Goal: Check status: Check status

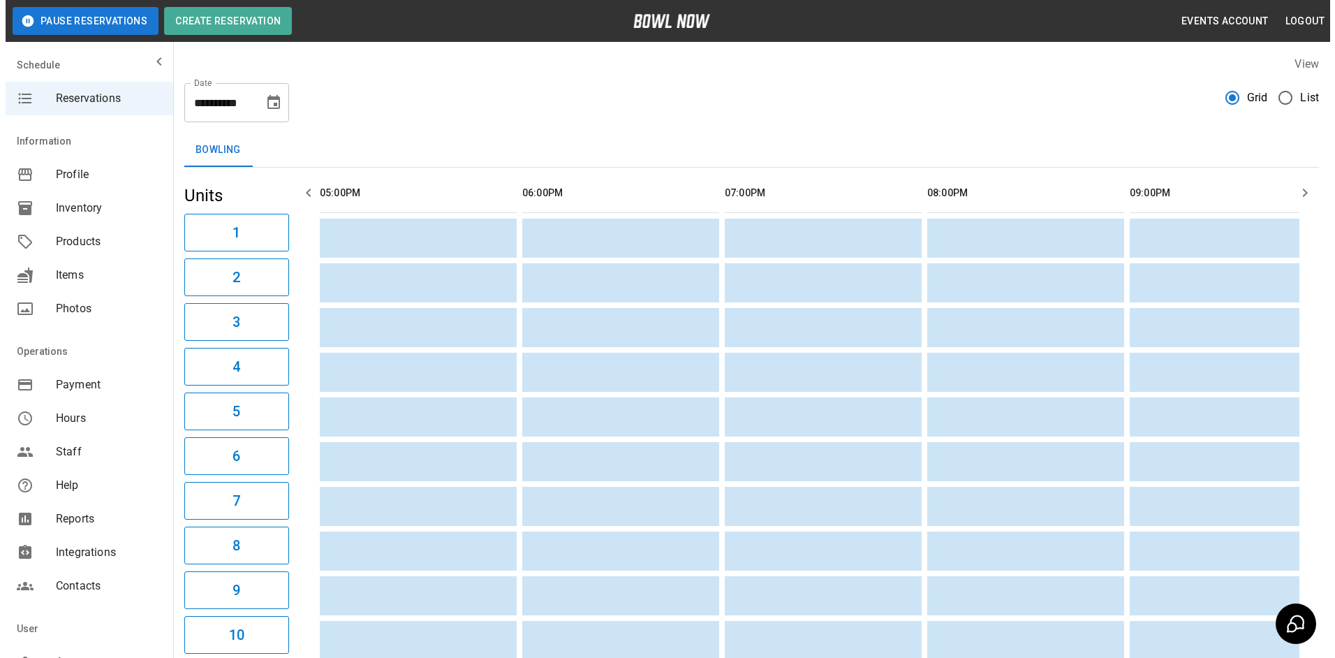
scroll to position [0, 1620]
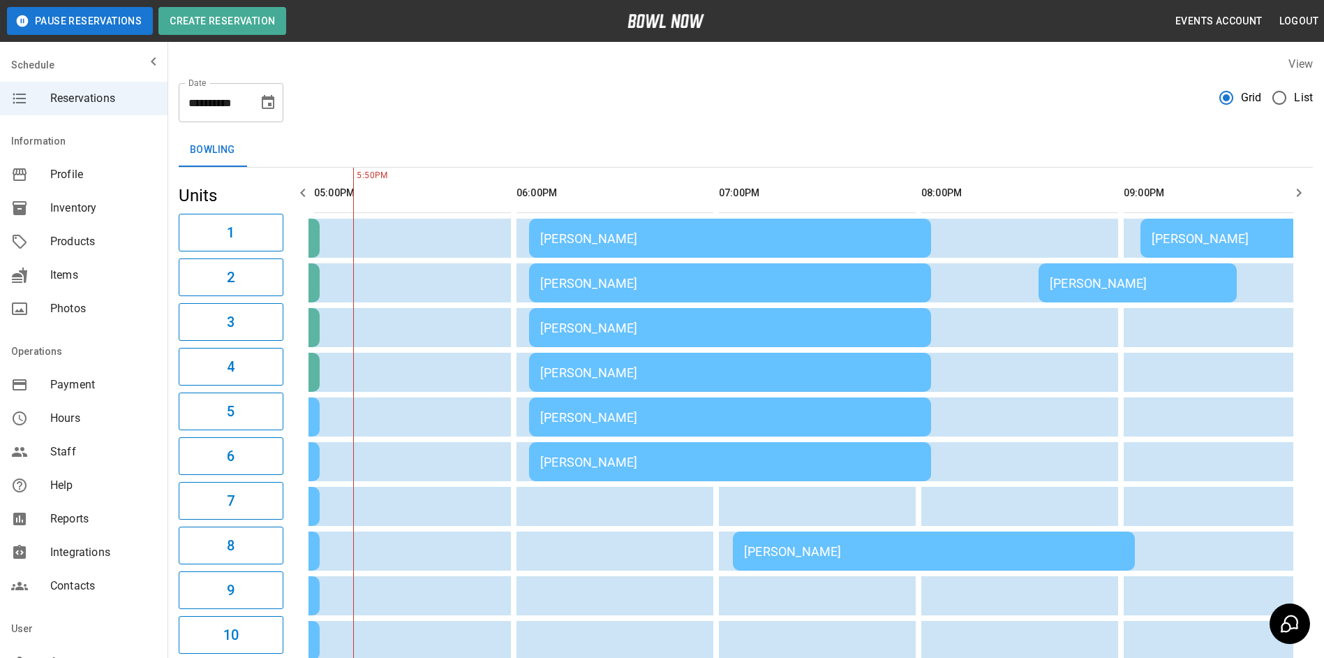
click at [667, 281] on div "[PERSON_NAME]" at bounding box center [730, 283] width 380 height 15
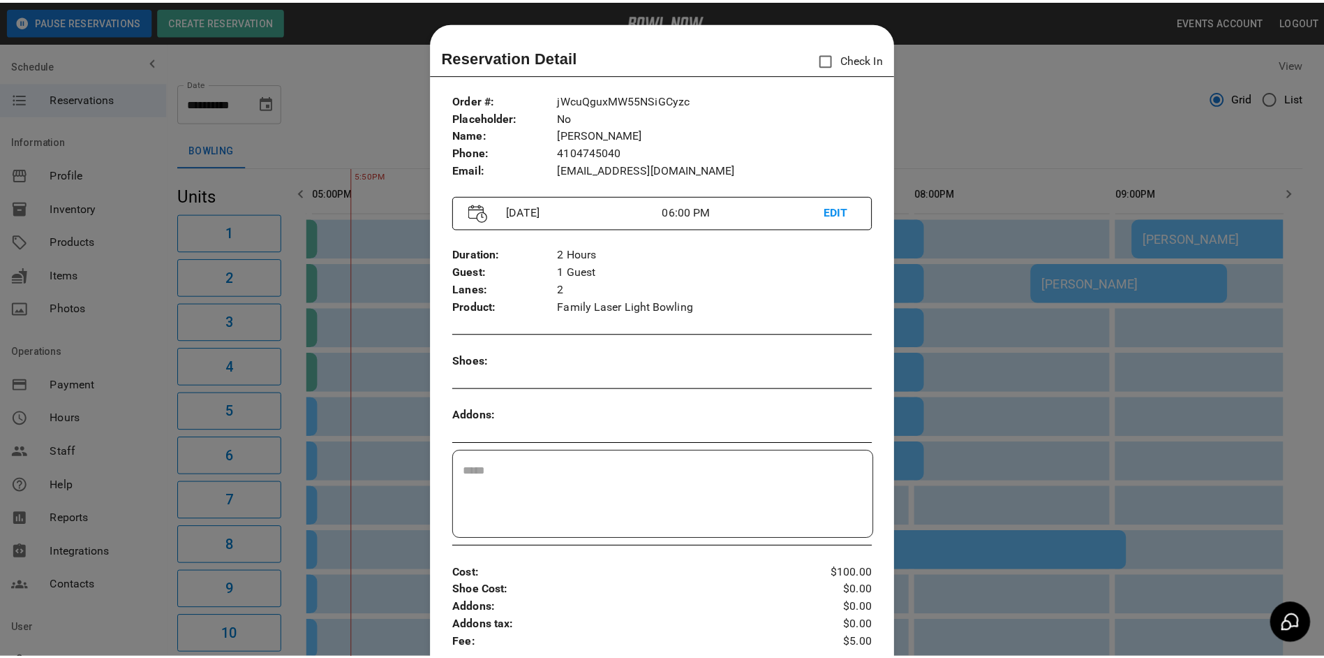
scroll to position [22, 0]
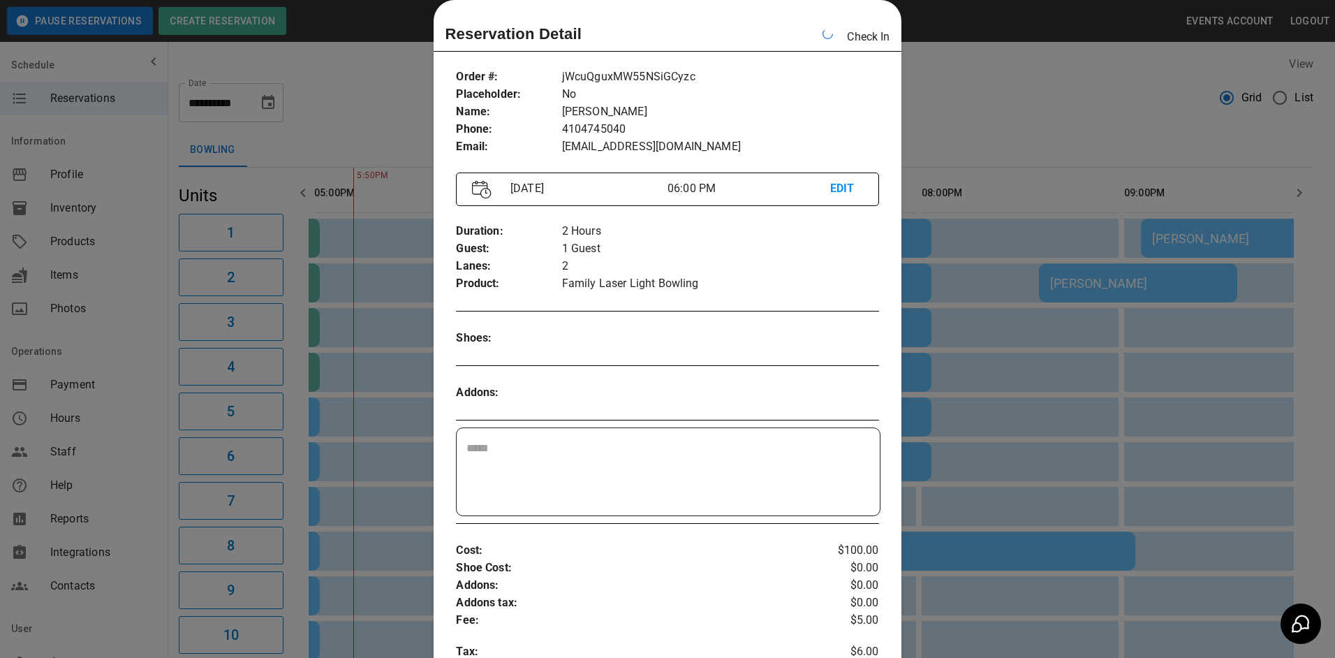
click at [989, 44] on div at bounding box center [667, 329] width 1335 height 658
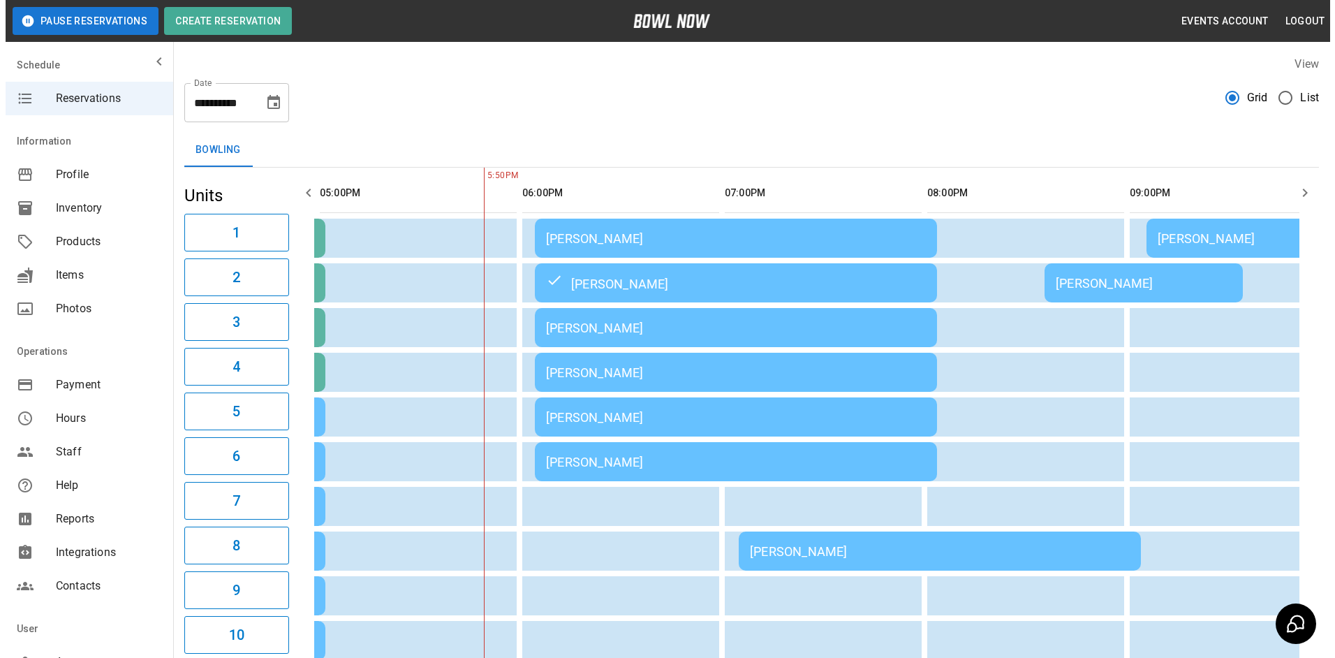
scroll to position [0, 0]
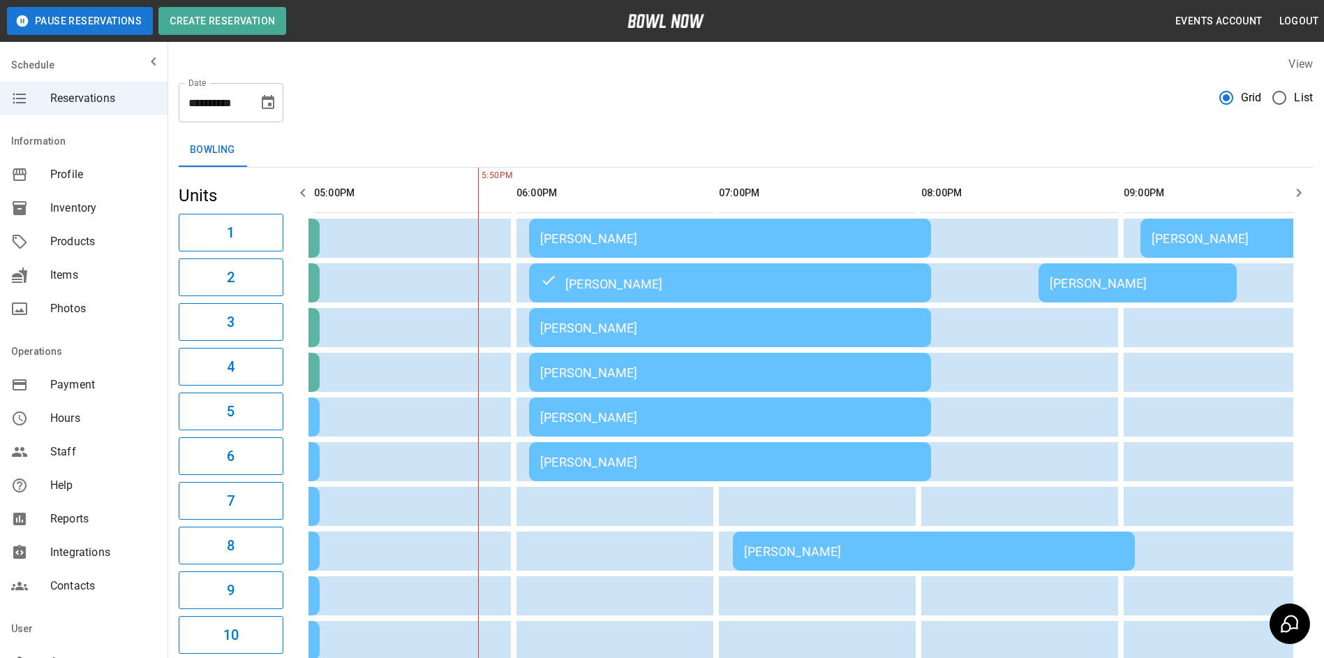
click at [773, 95] on div "**********" at bounding box center [746, 97] width 1135 height 50
click at [694, 408] on td "[PERSON_NAME]" at bounding box center [730, 416] width 402 height 39
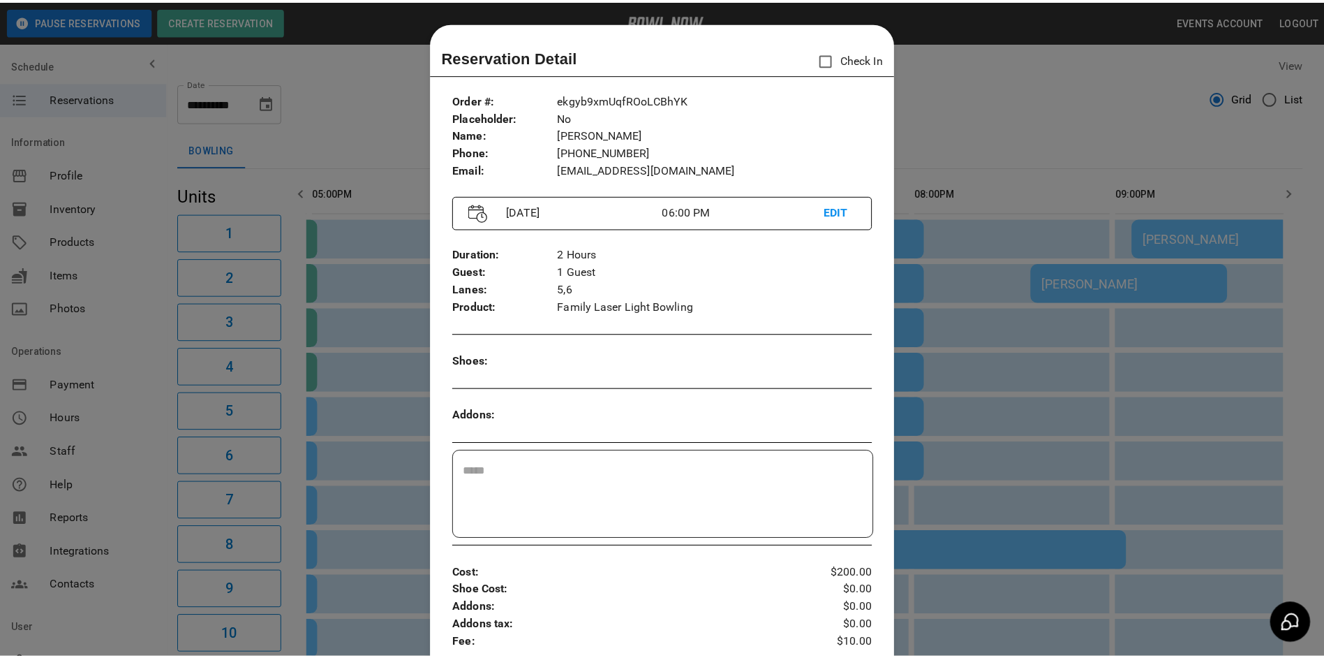
scroll to position [22, 0]
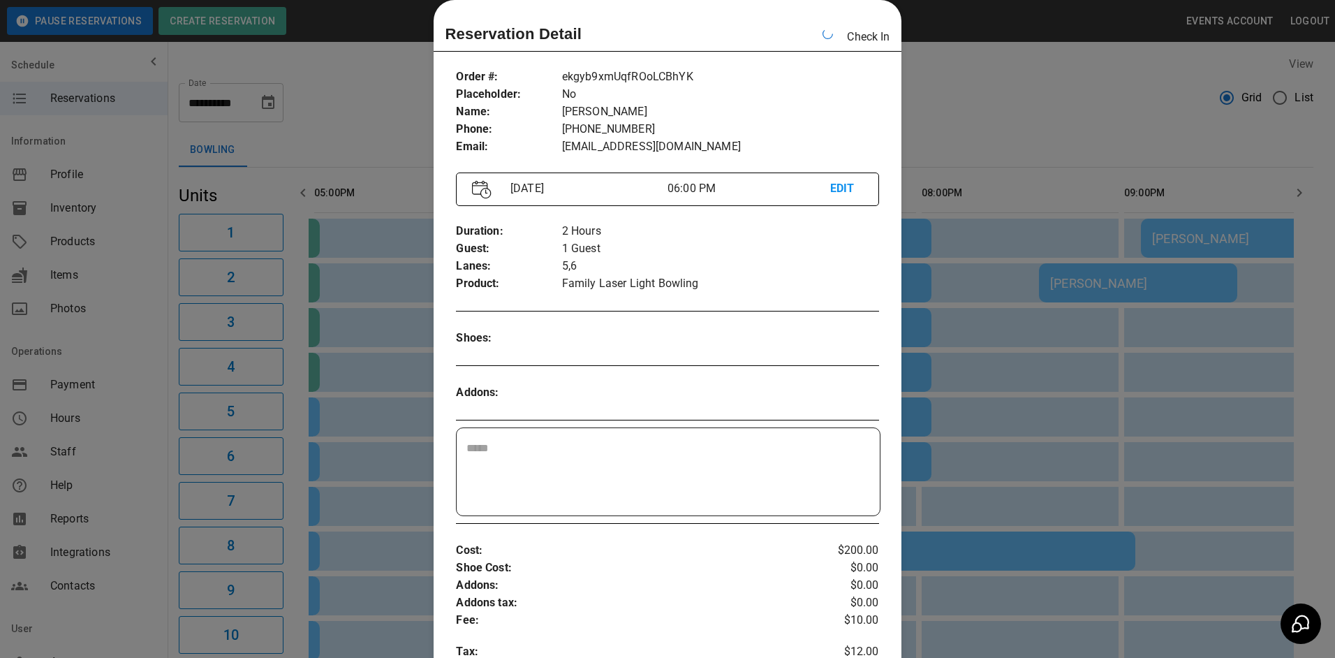
click at [1006, 82] on div at bounding box center [667, 329] width 1335 height 658
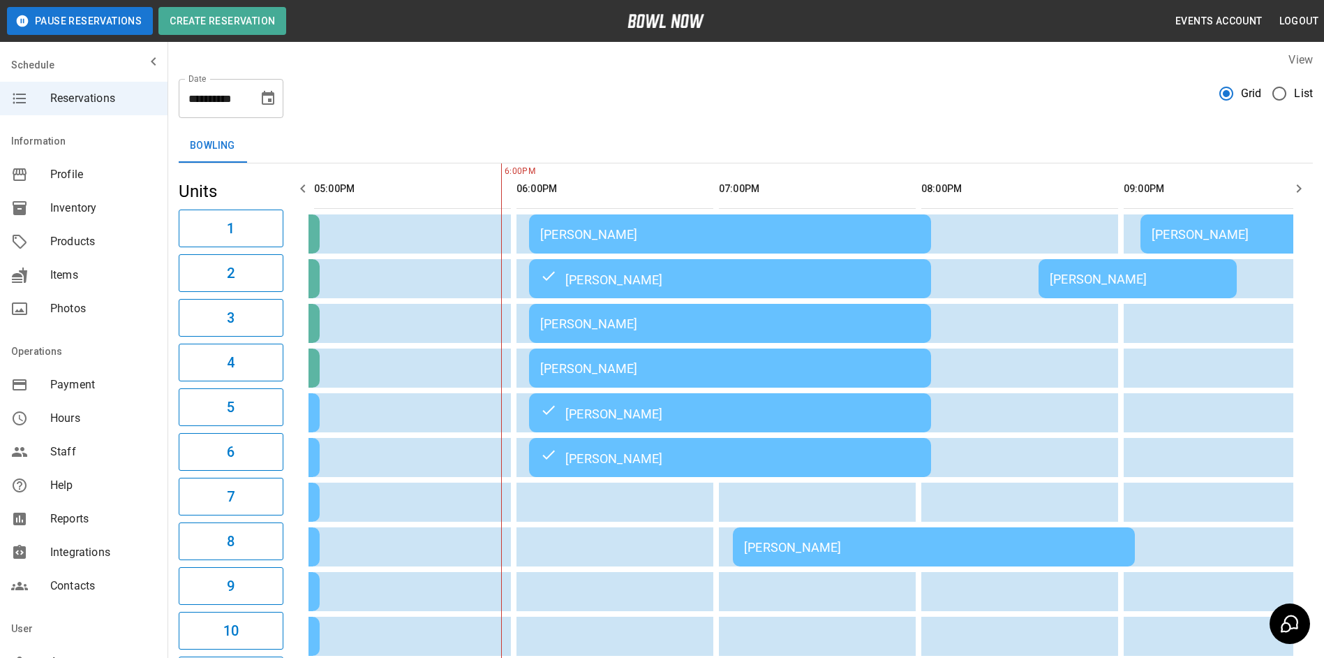
scroll to position [0, 0]
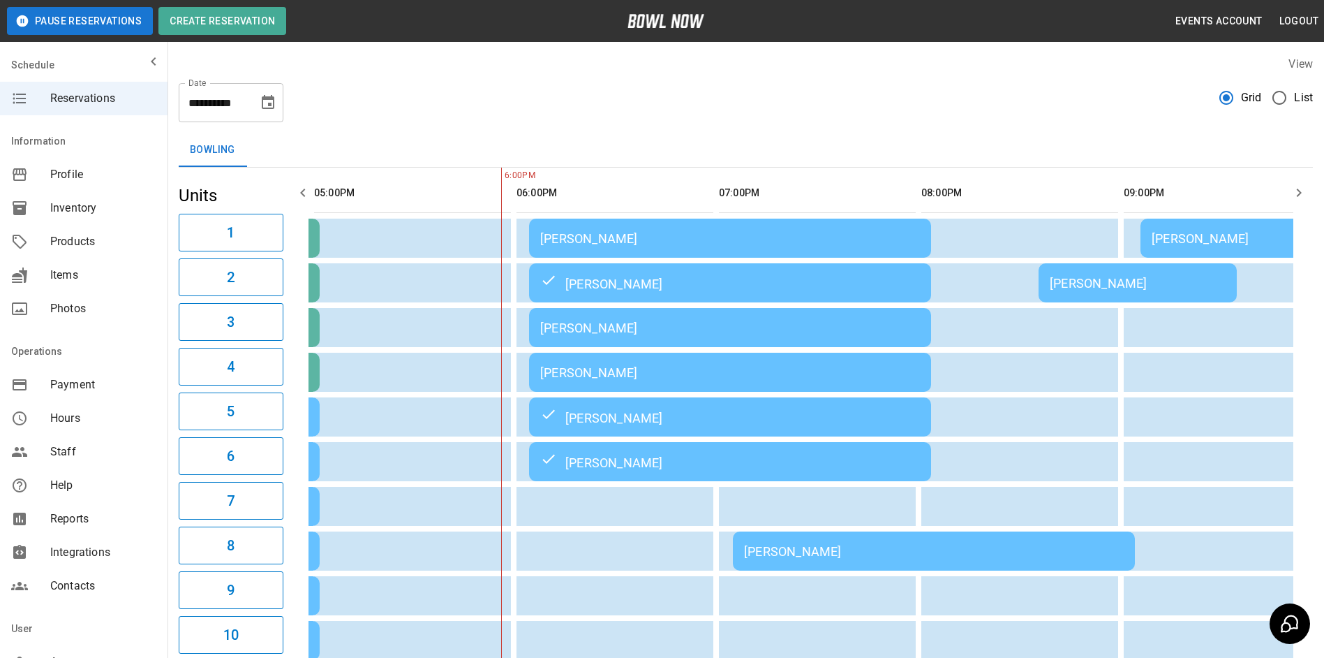
click at [1303, 188] on icon "button" at bounding box center [1299, 192] width 17 height 17
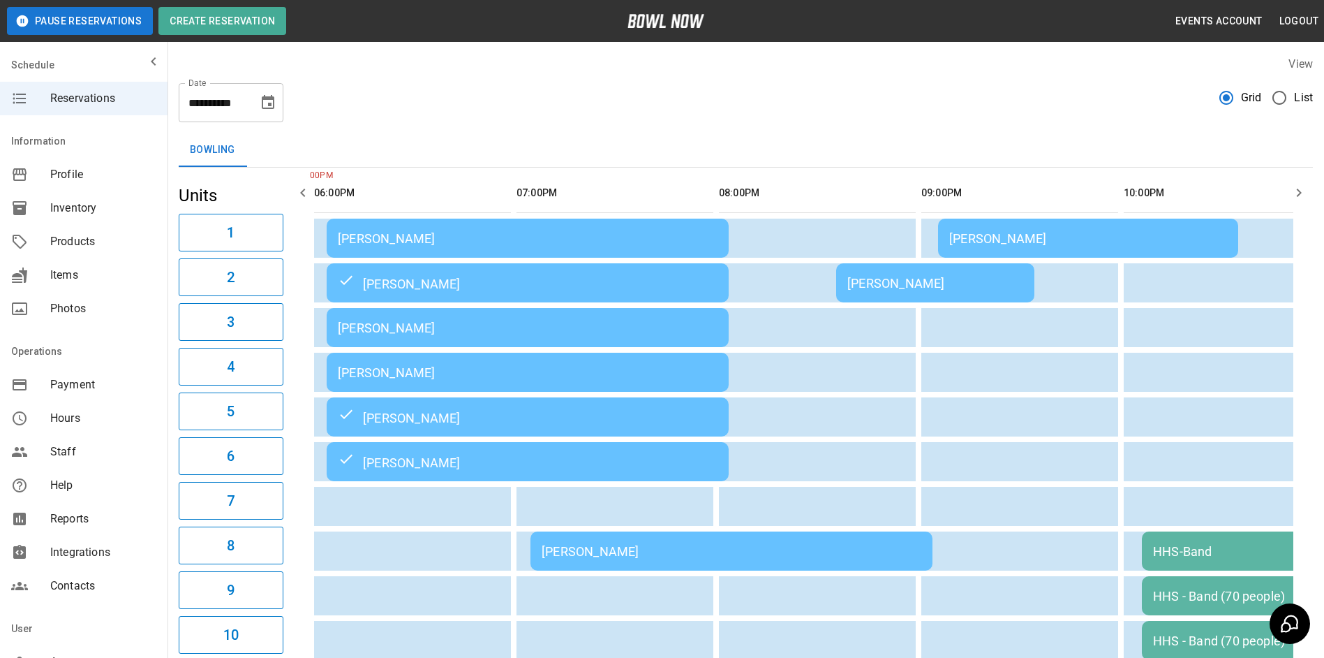
click at [521, 221] on td "[PERSON_NAME]" at bounding box center [528, 238] width 402 height 39
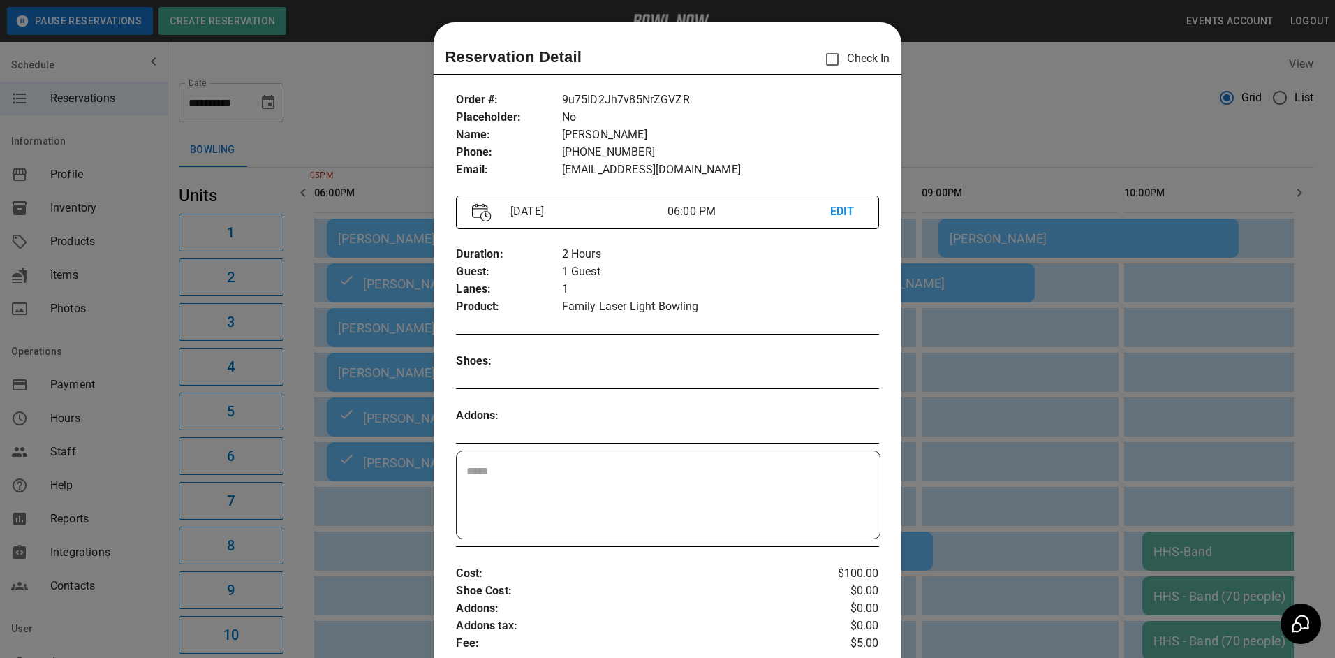
scroll to position [22, 0]
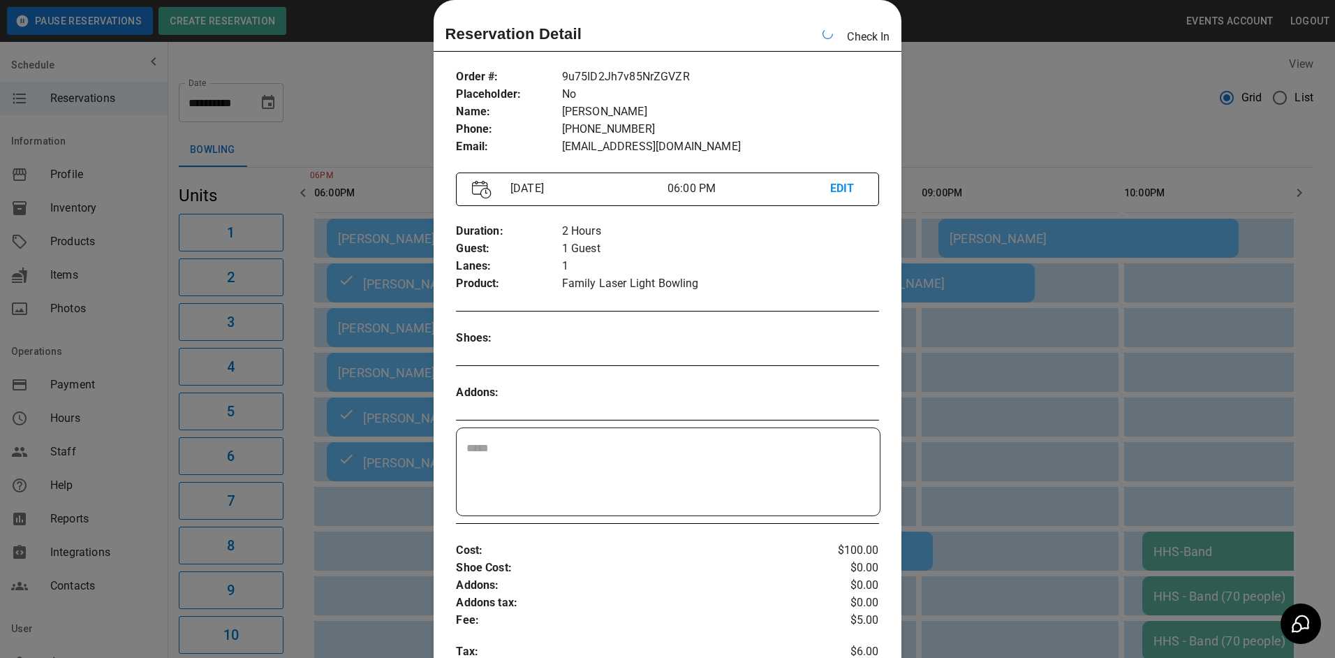
drag, startPoint x: 1061, startPoint y: 98, endPoint x: 1052, endPoint y: 87, distance: 13.9
click at [1061, 92] on div at bounding box center [667, 329] width 1335 height 658
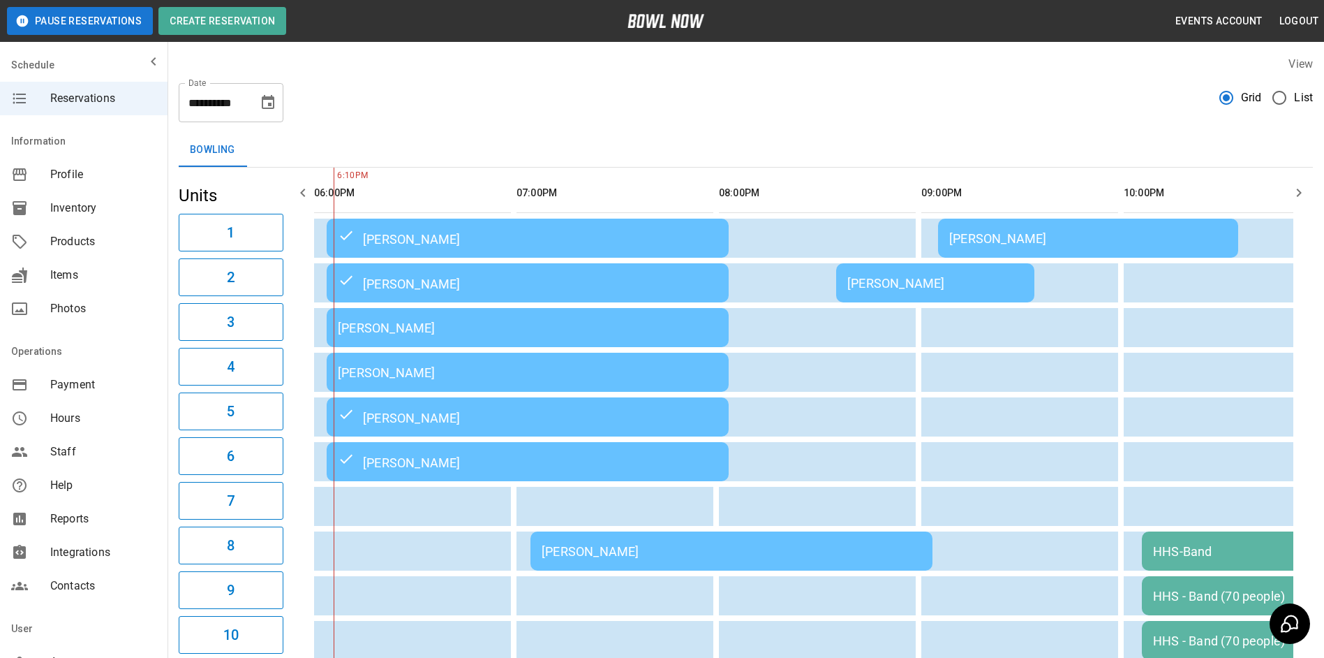
click at [556, 380] on div "[PERSON_NAME]" at bounding box center [528, 372] width 380 height 15
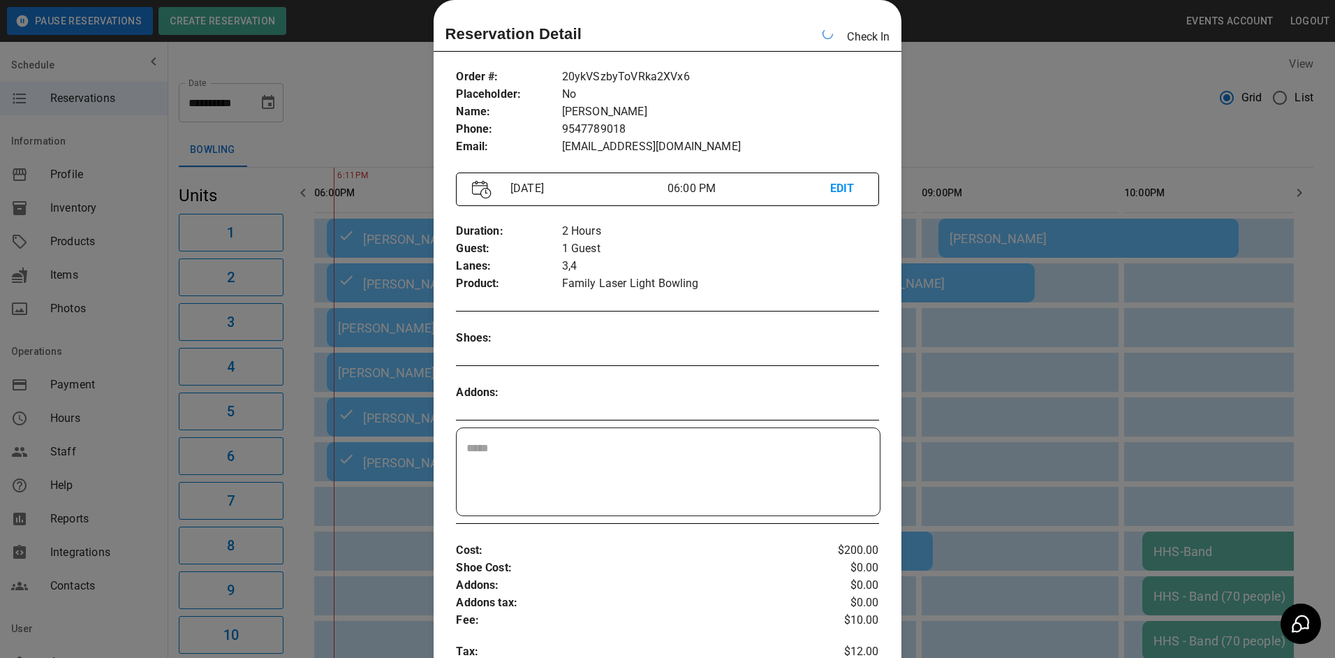
click at [991, 71] on div at bounding box center [667, 329] width 1335 height 658
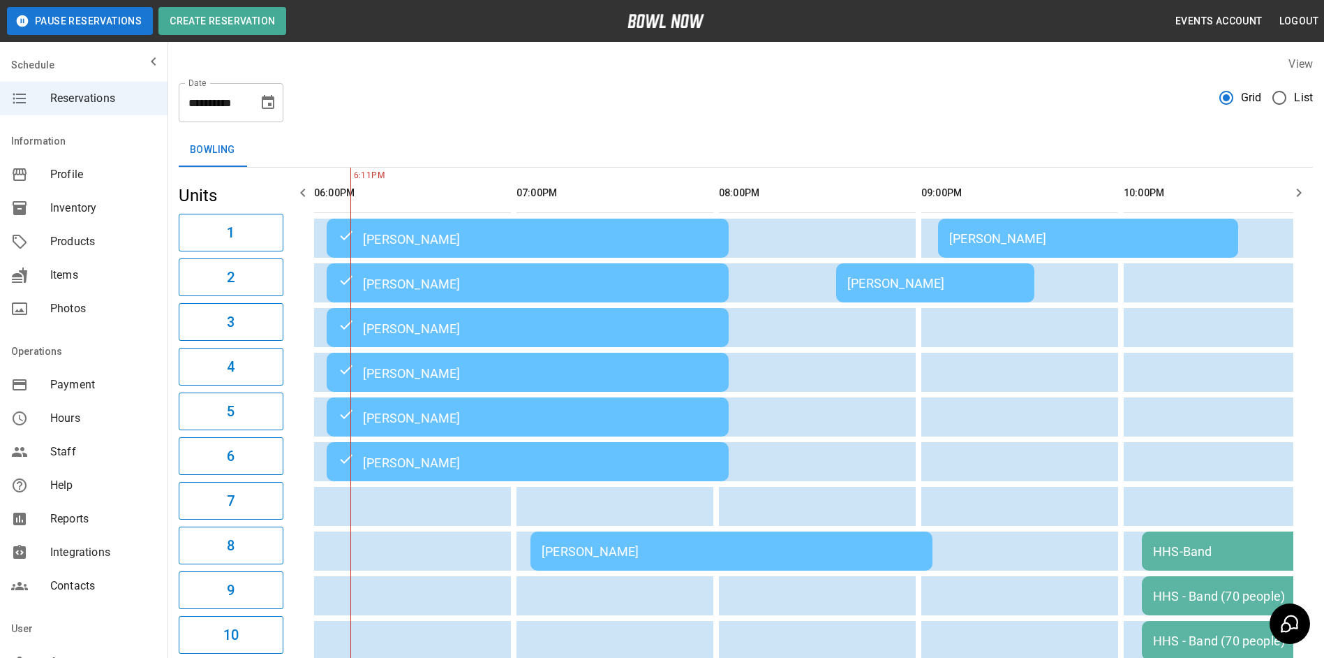
click at [603, 374] on div "[PERSON_NAME]" at bounding box center [528, 372] width 380 height 17
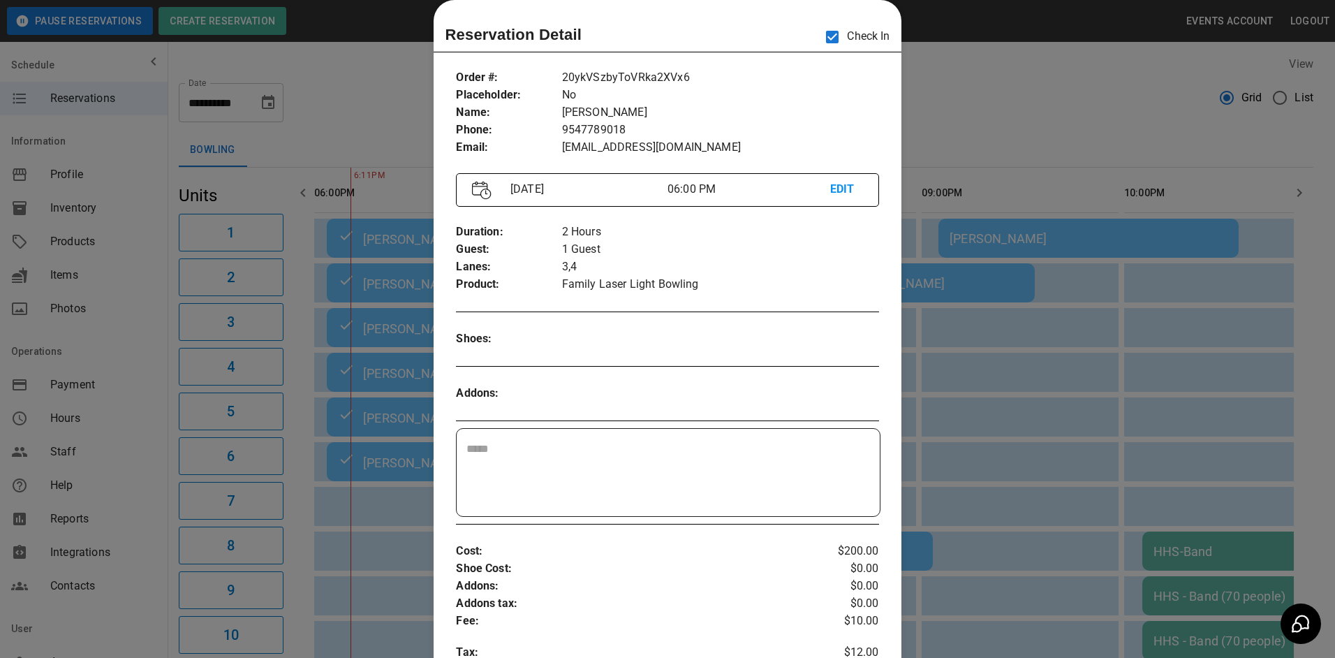
drag, startPoint x: 962, startPoint y: 378, endPoint x: 820, endPoint y: 395, distance: 142.8
click at [961, 378] on div at bounding box center [667, 329] width 1335 height 658
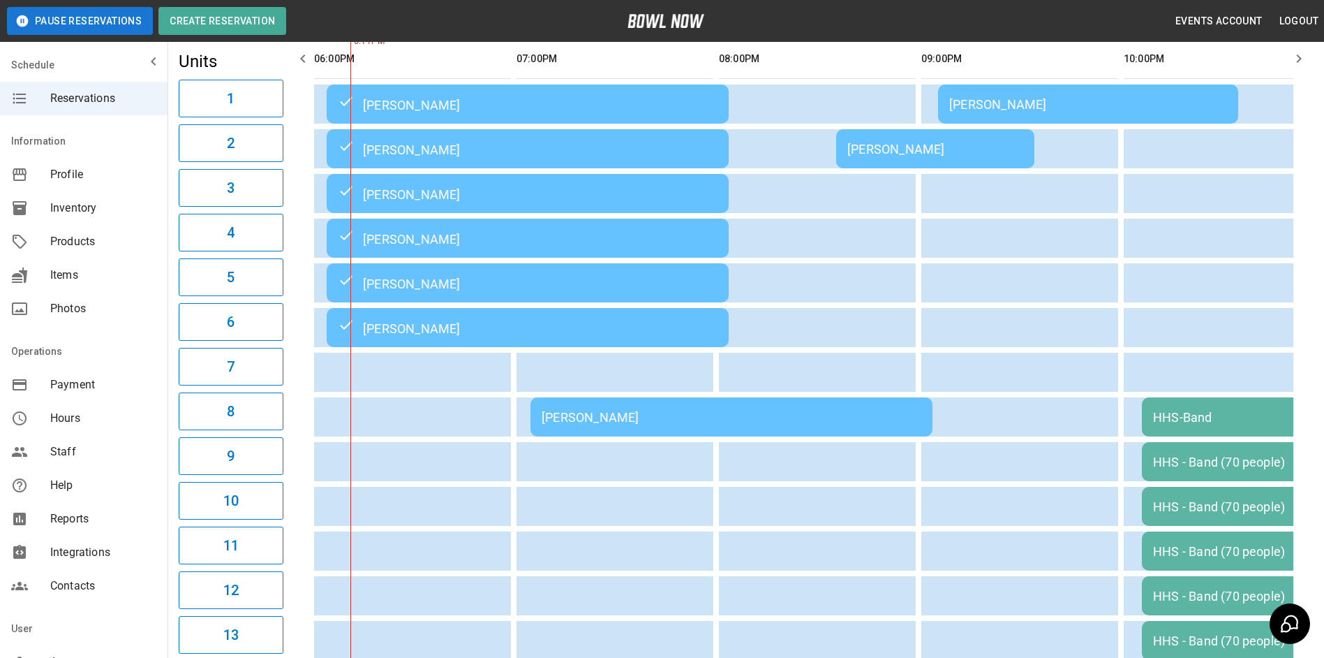
scroll to position [0, 0]
